Goal: Use online tool/utility: Utilize a website feature to perform a specific function

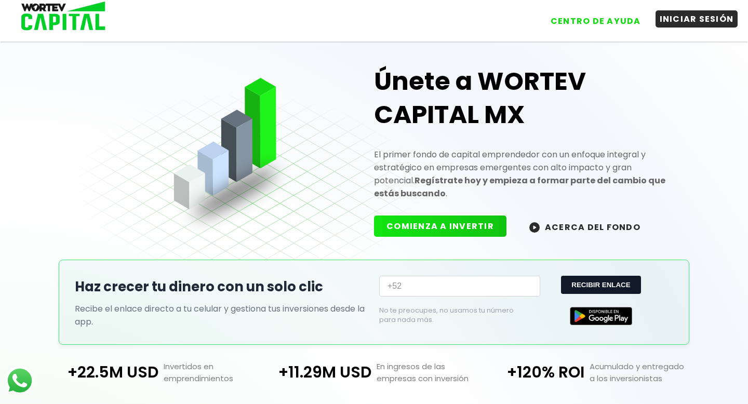
click at [691, 19] on button "INICIAR SESIÓN" at bounding box center [697, 18] width 83 height 17
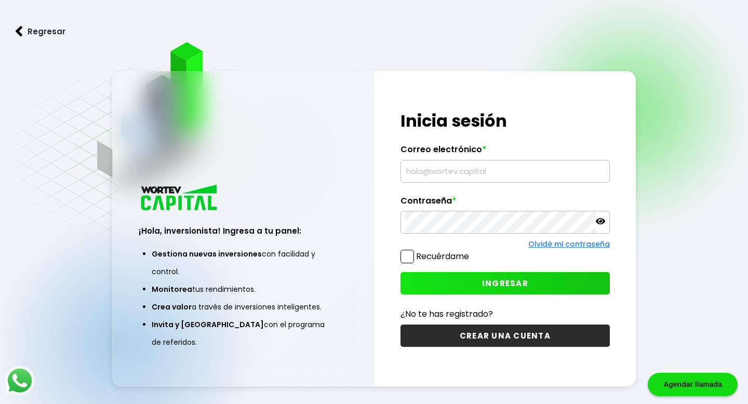
click at [474, 170] on input "text" at bounding box center [505, 172] width 200 height 22
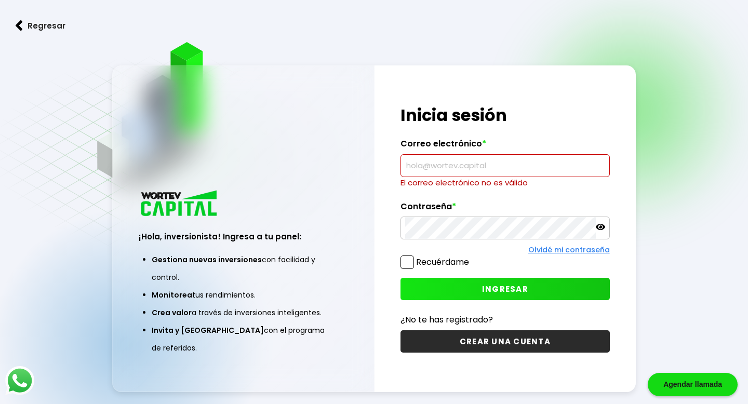
type input "[EMAIL_ADDRESS][DOMAIN_NAME]"
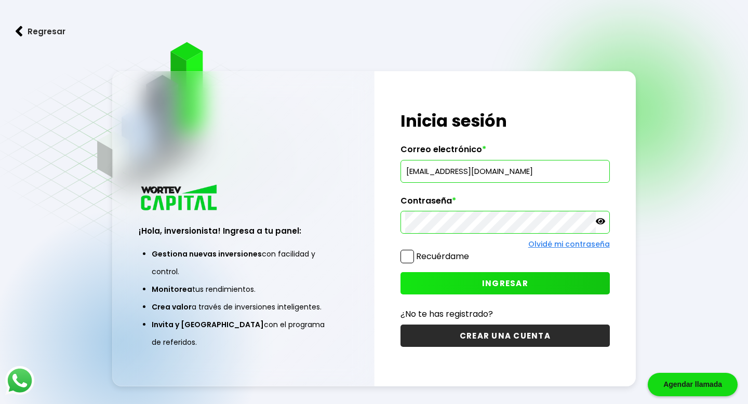
click at [515, 280] on span "INGRESAR" at bounding box center [505, 283] width 46 height 11
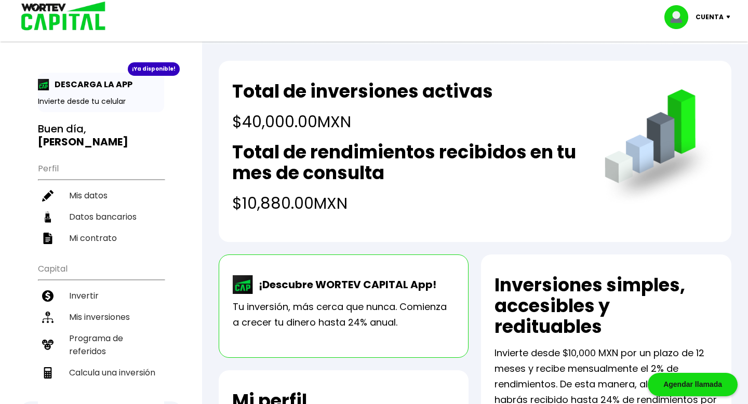
scroll to position [21, 0]
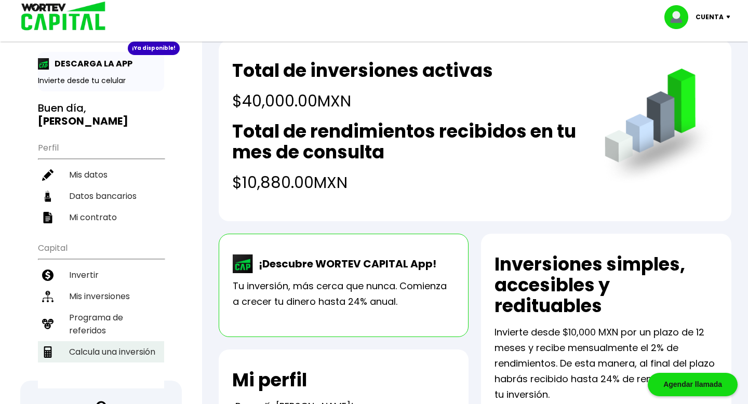
click at [114, 341] on li "Calcula una inversión" at bounding box center [101, 351] width 126 height 21
select select "1"
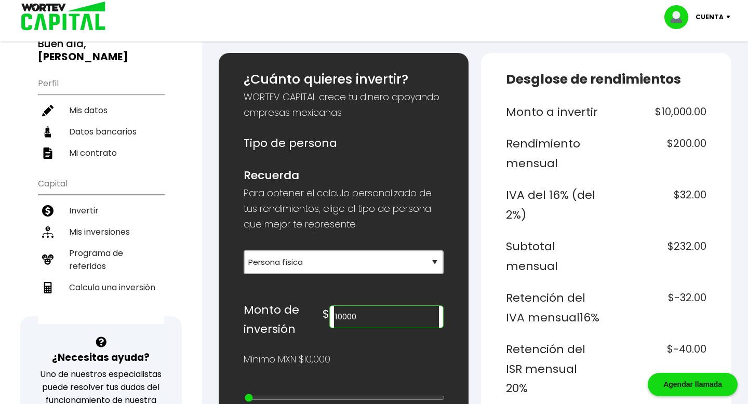
scroll to position [249, 0]
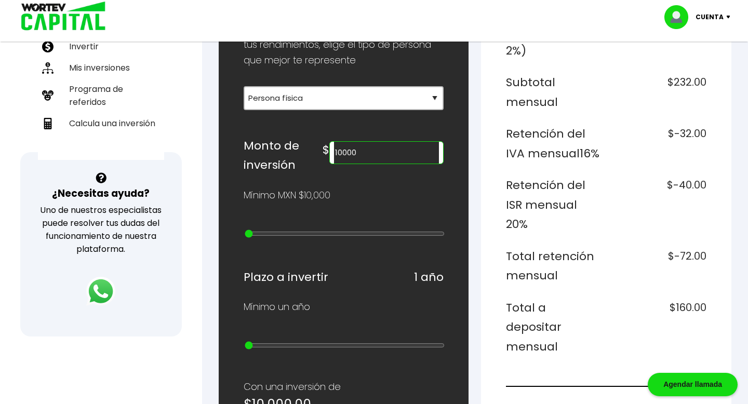
click at [398, 157] on input "10000" at bounding box center [386, 153] width 105 height 22
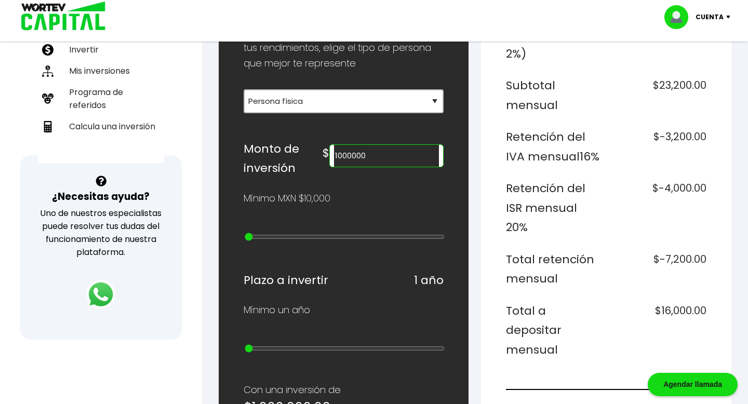
scroll to position [238, 0]
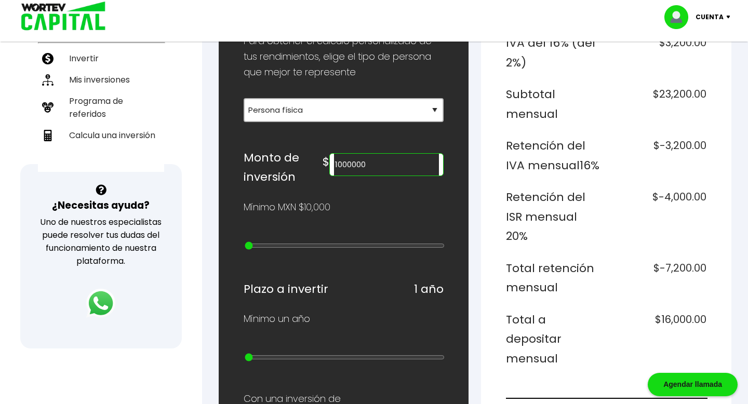
click at [391, 164] on input "1000000" at bounding box center [386, 165] width 105 height 22
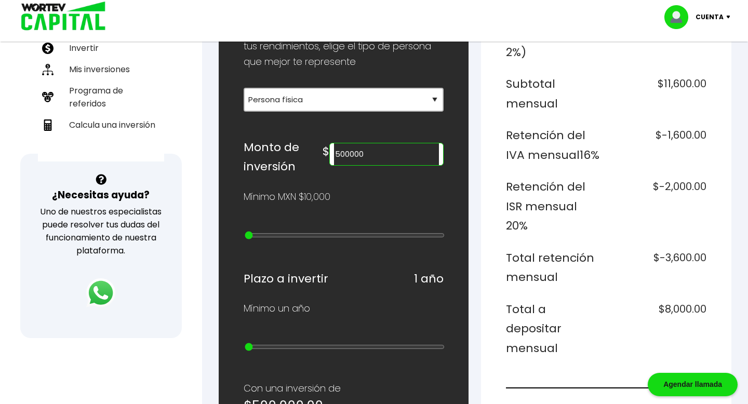
scroll to position [236, 0]
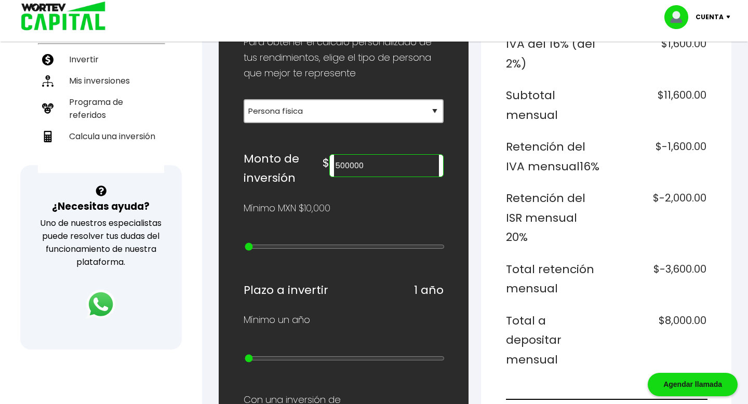
click at [401, 160] on input "500000" at bounding box center [386, 166] width 105 height 22
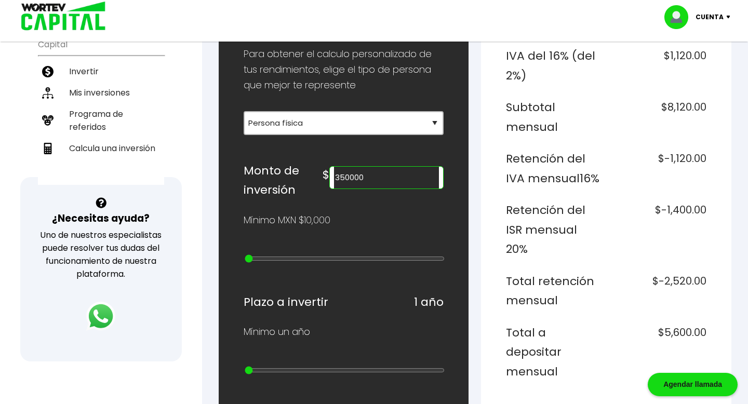
scroll to position [215, 0]
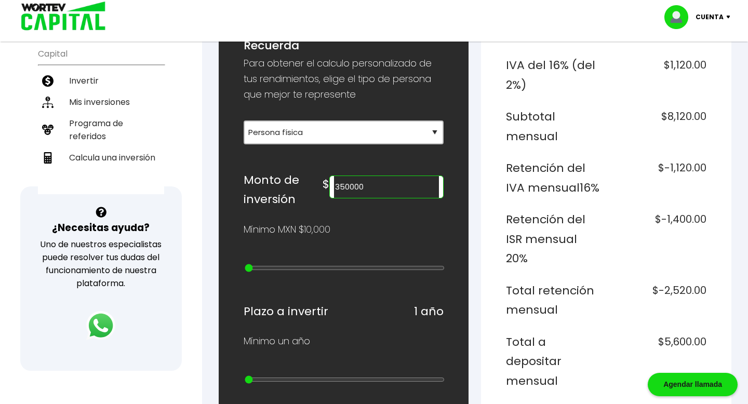
click at [405, 176] on input "350000" at bounding box center [386, 187] width 105 height 22
click at [405, 194] on input "350000" at bounding box center [386, 187] width 105 height 22
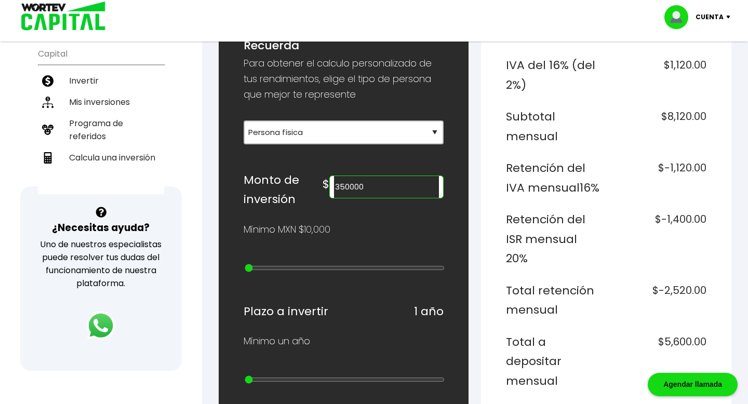
click at [405, 194] on input "350000" at bounding box center [386, 187] width 105 height 22
type input "350000"
click at [399, 225] on div "Mínimo MXN $10,000" at bounding box center [344, 230] width 201 height 16
click at [407, 192] on input "350000" at bounding box center [386, 187] width 105 height 22
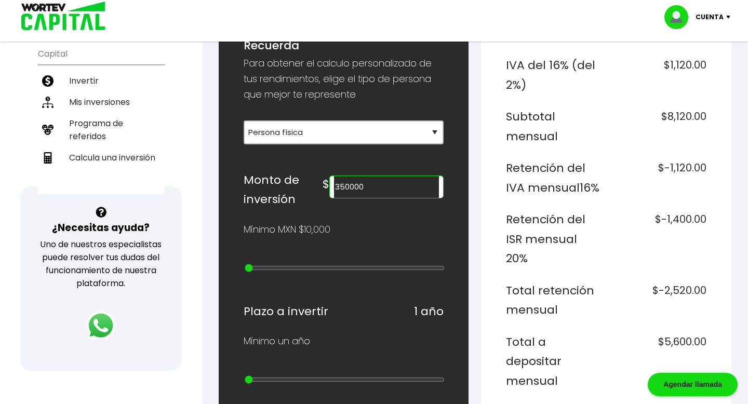
click at [407, 192] on input "350000" at bounding box center [386, 187] width 105 height 22
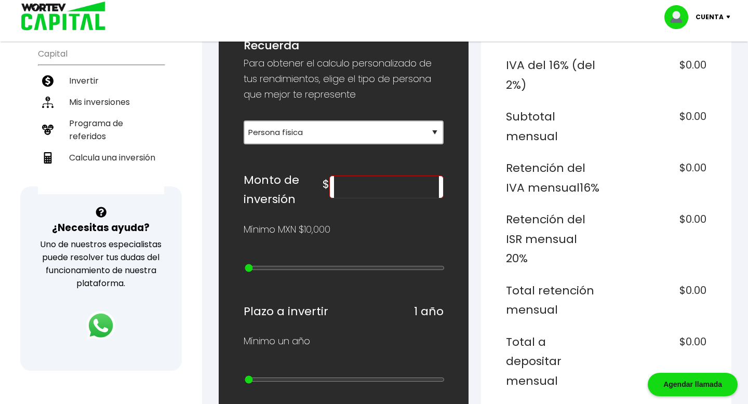
click at [406, 219] on div "¿Cuánto quieres invertir? WORTEV CAPITAL crece tu dinero apoyando empresas mexi…" at bounding box center [344, 390] width 201 height 901
